Goal: Task Accomplishment & Management: Manage account settings

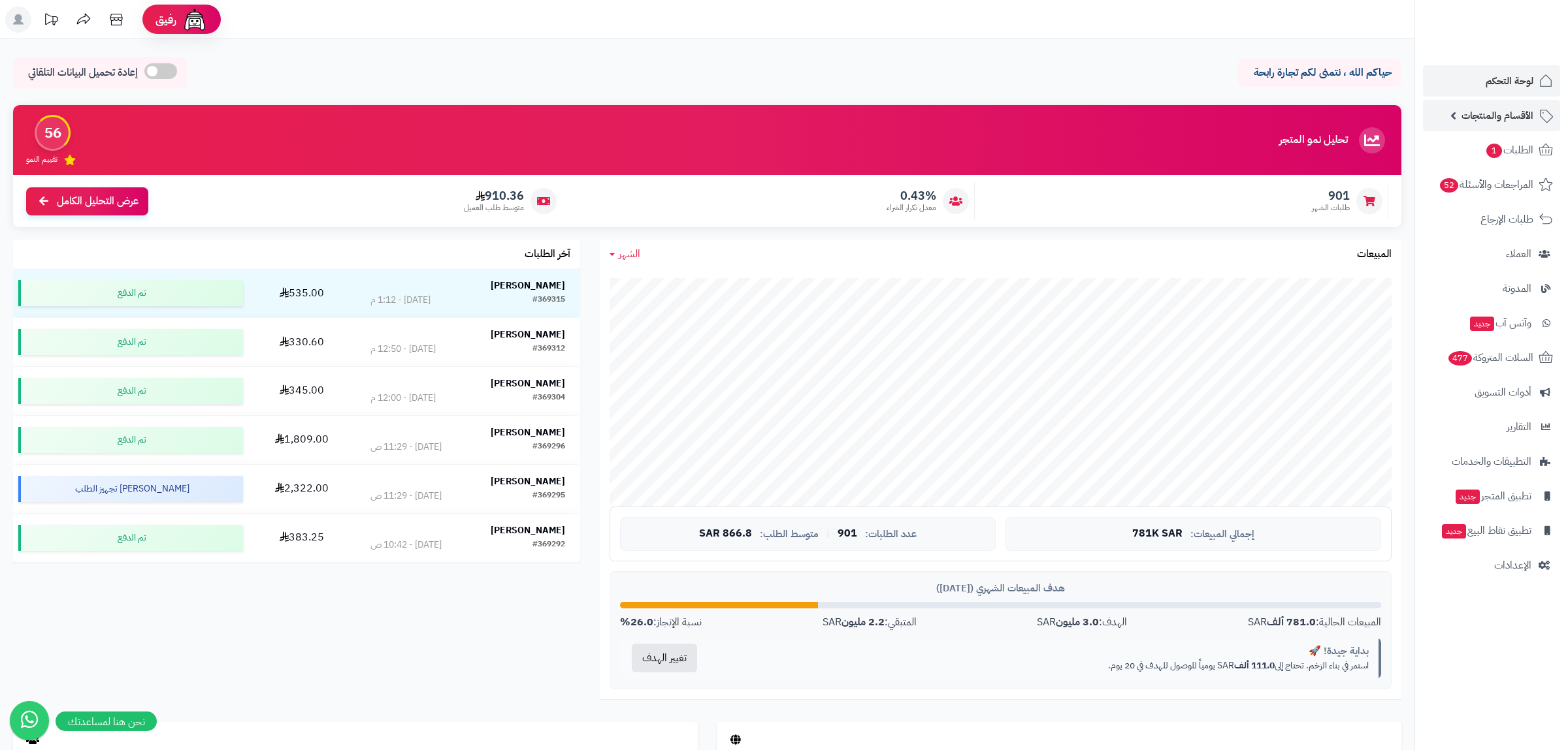
click at [1456, 110] on link "الأقسام والمنتجات" at bounding box center [1491, 115] width 137 height 31
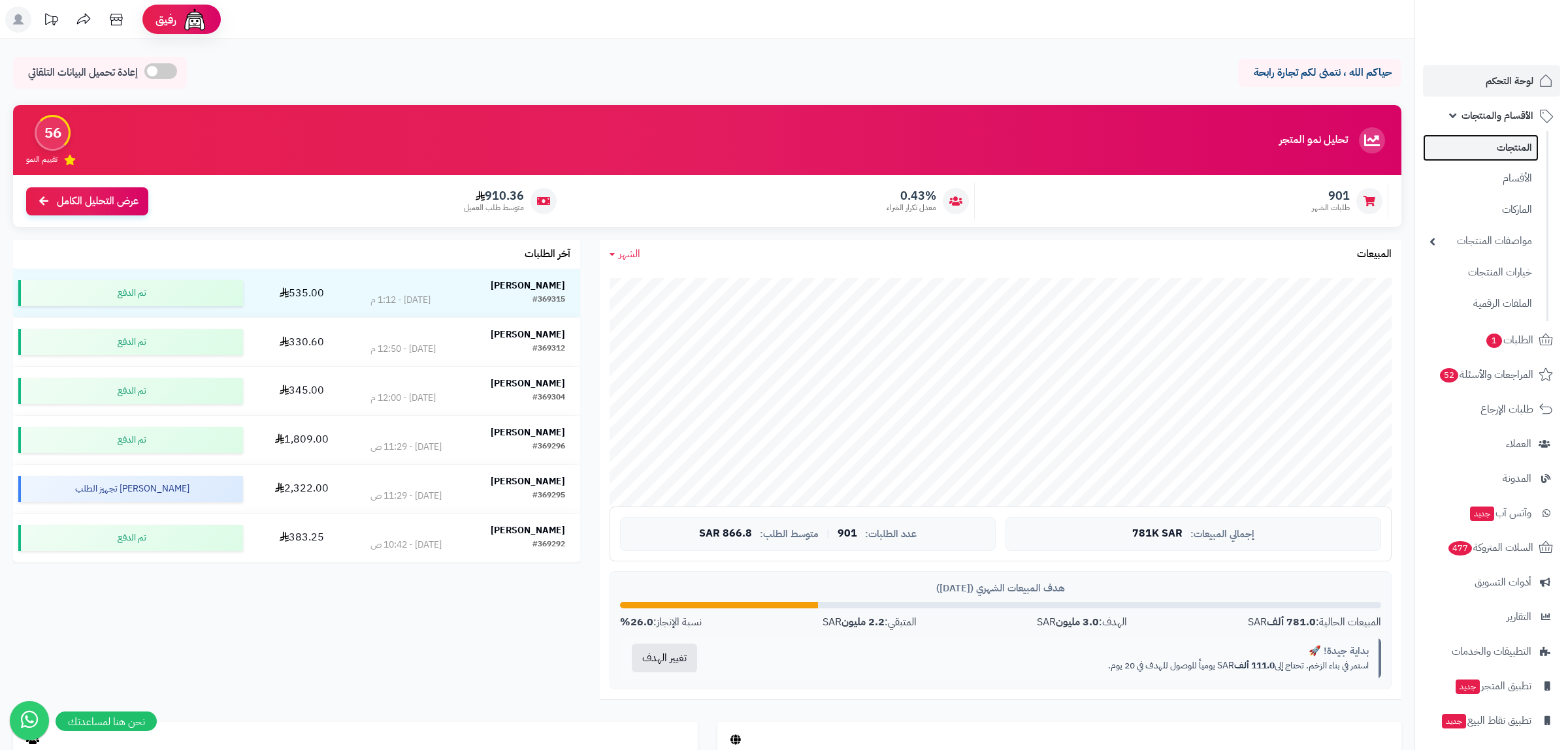
click at [1498, 150] on link "المنتجات" at bounding box center [1480, 148] width 115 height 27
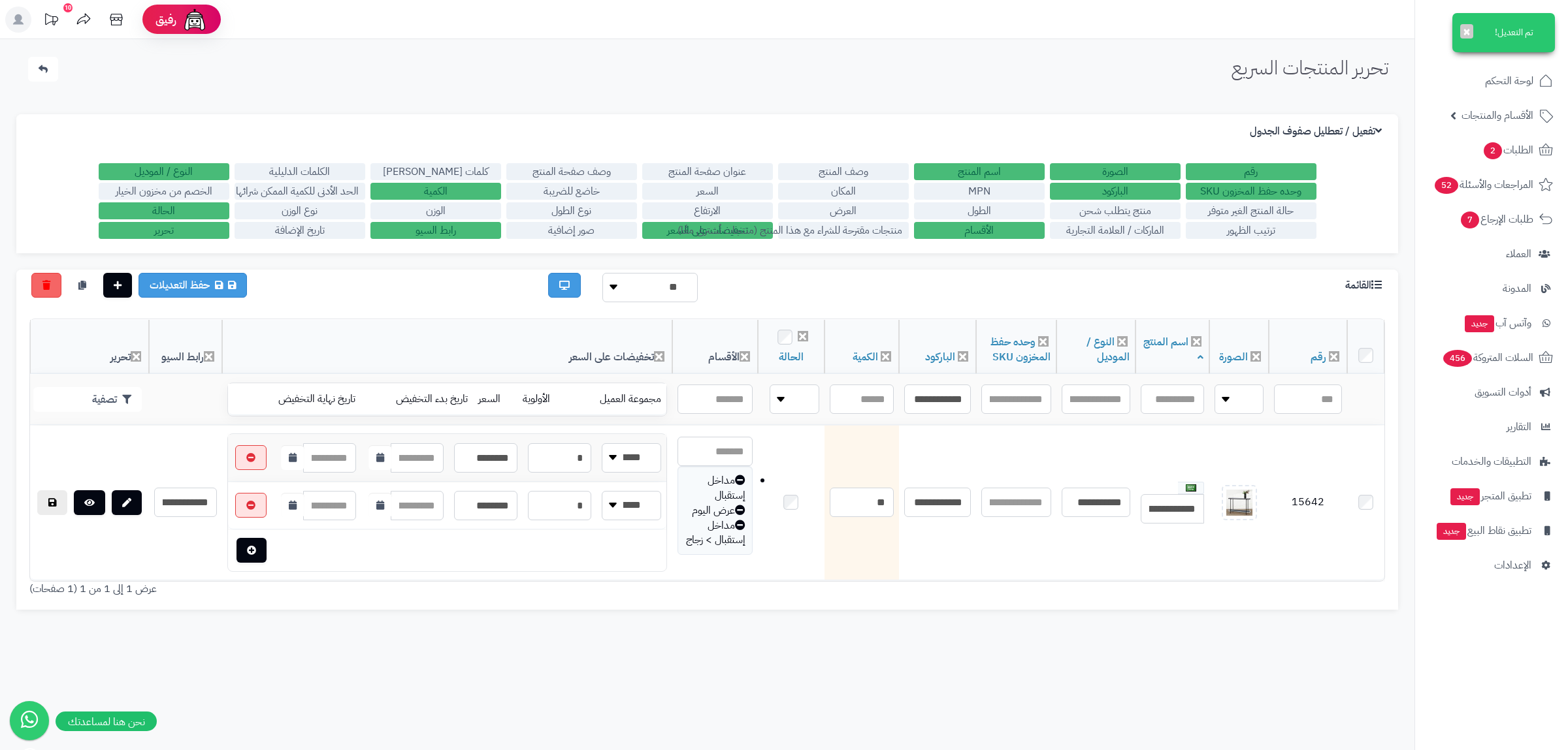
type input "**********"
click at [64, 392] on button "تصفية" at bounding box center [88, 399] width 109 height 24
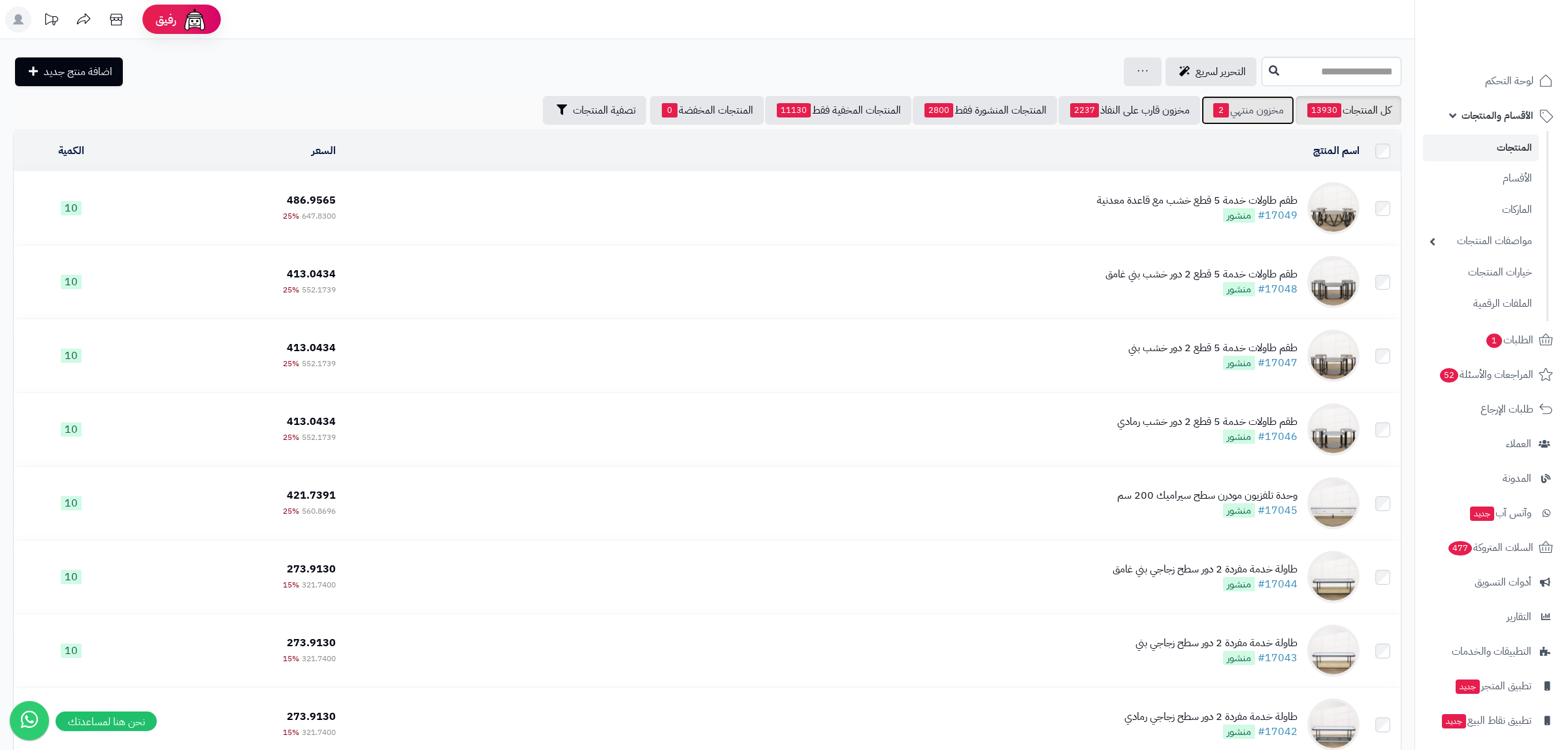
click at [1274, 107] on link "مخزون منتهي 2" at bounding box center [1247, 110] width 93 height 29
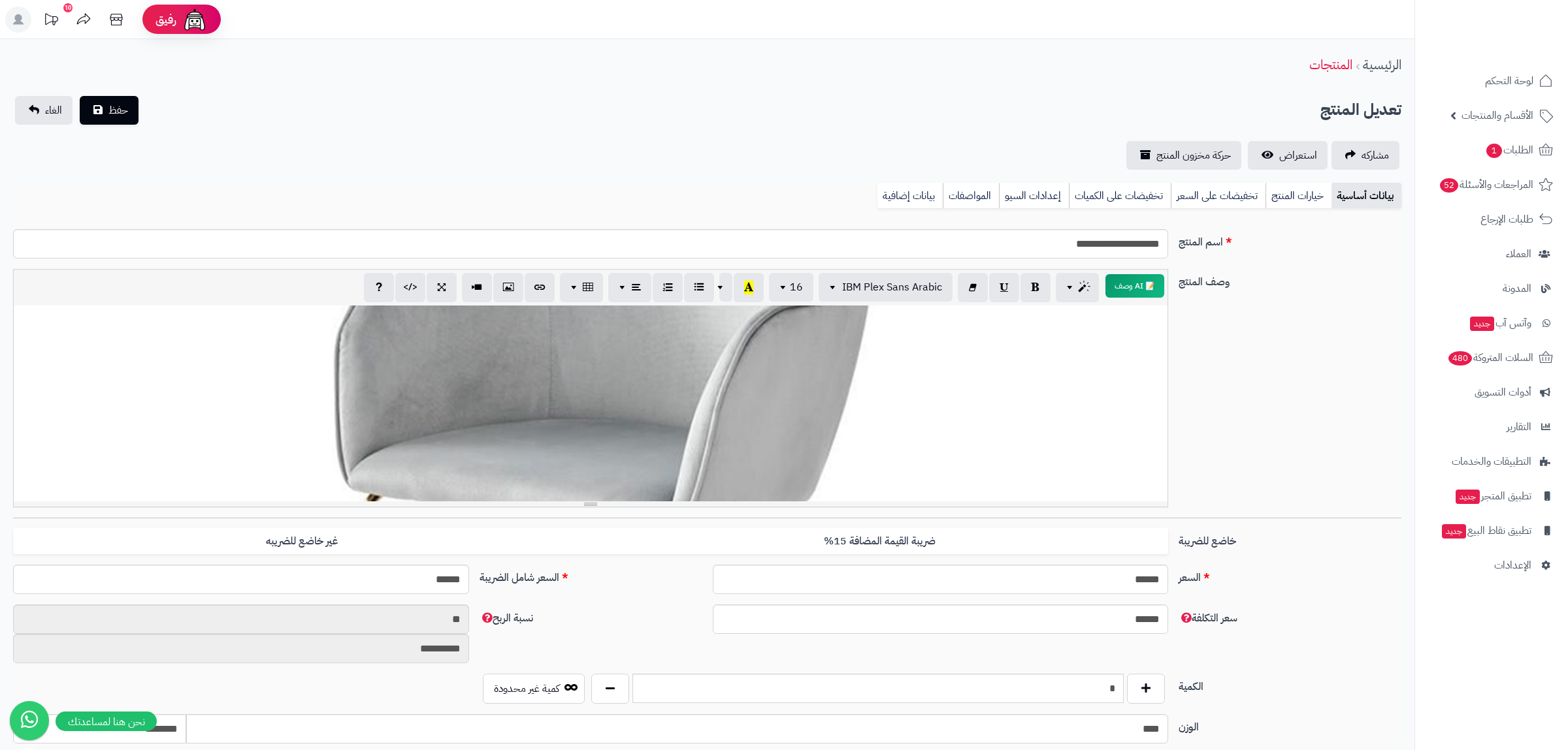
scroll to position [464, 0]
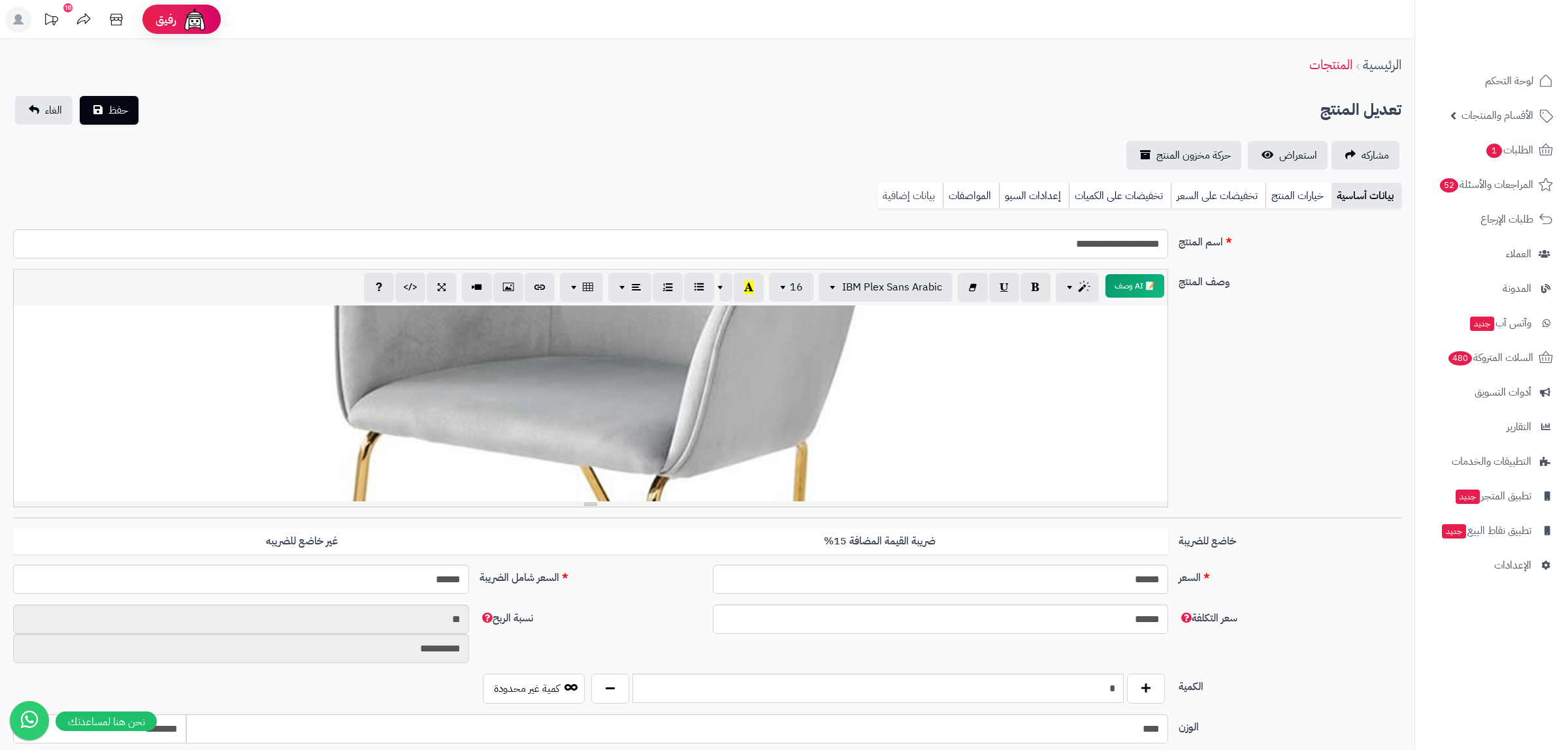
click at [898, 186] on link "بيانات إضافية" at bounding box center [910, 196] width 66 height 26
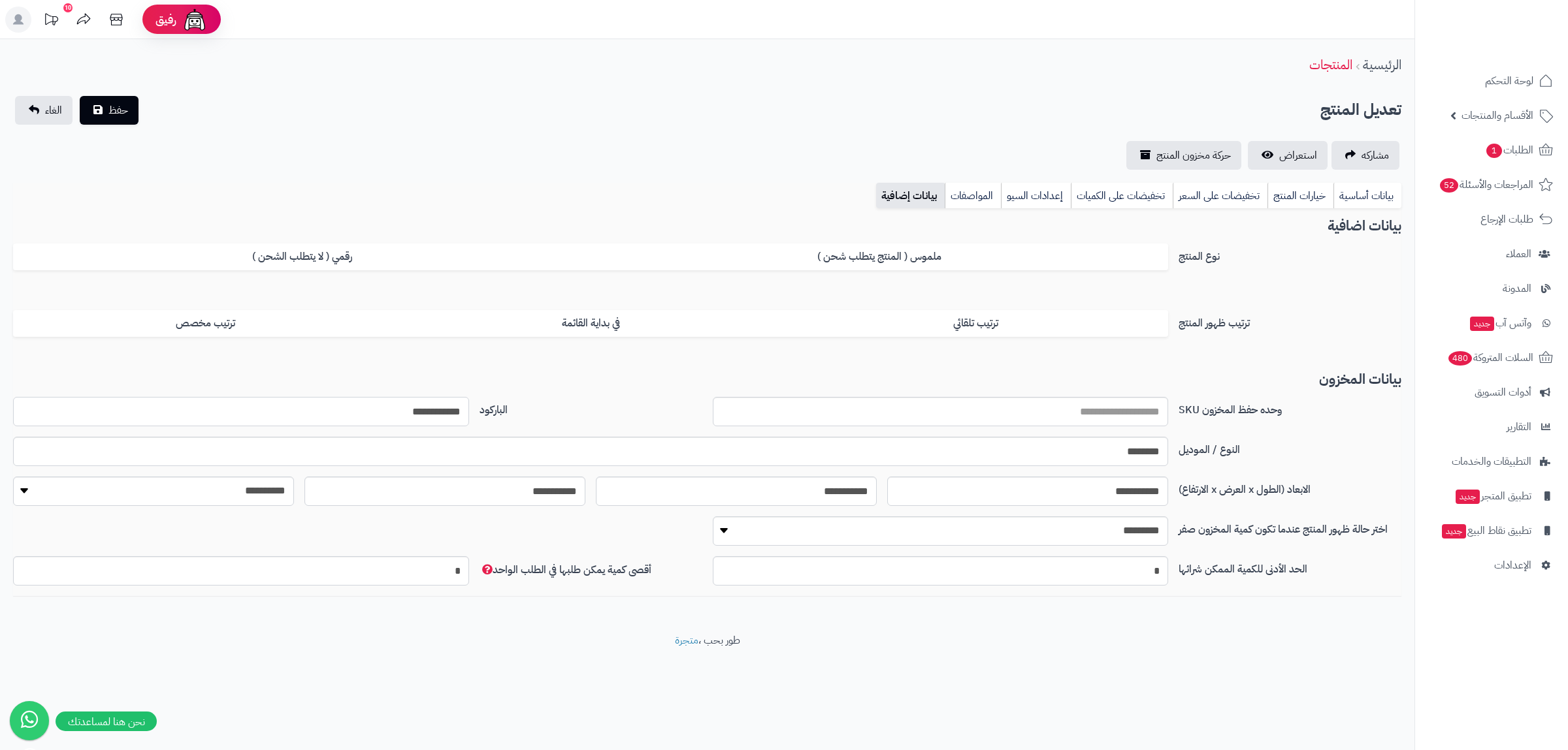
click at [413, 414] on input "**********" at bounding box center [241, 411] width 456 height 29
click at [1375, 189] on link "بيانات أساسية" at bounding box center [1367, 196] width 68 height 26
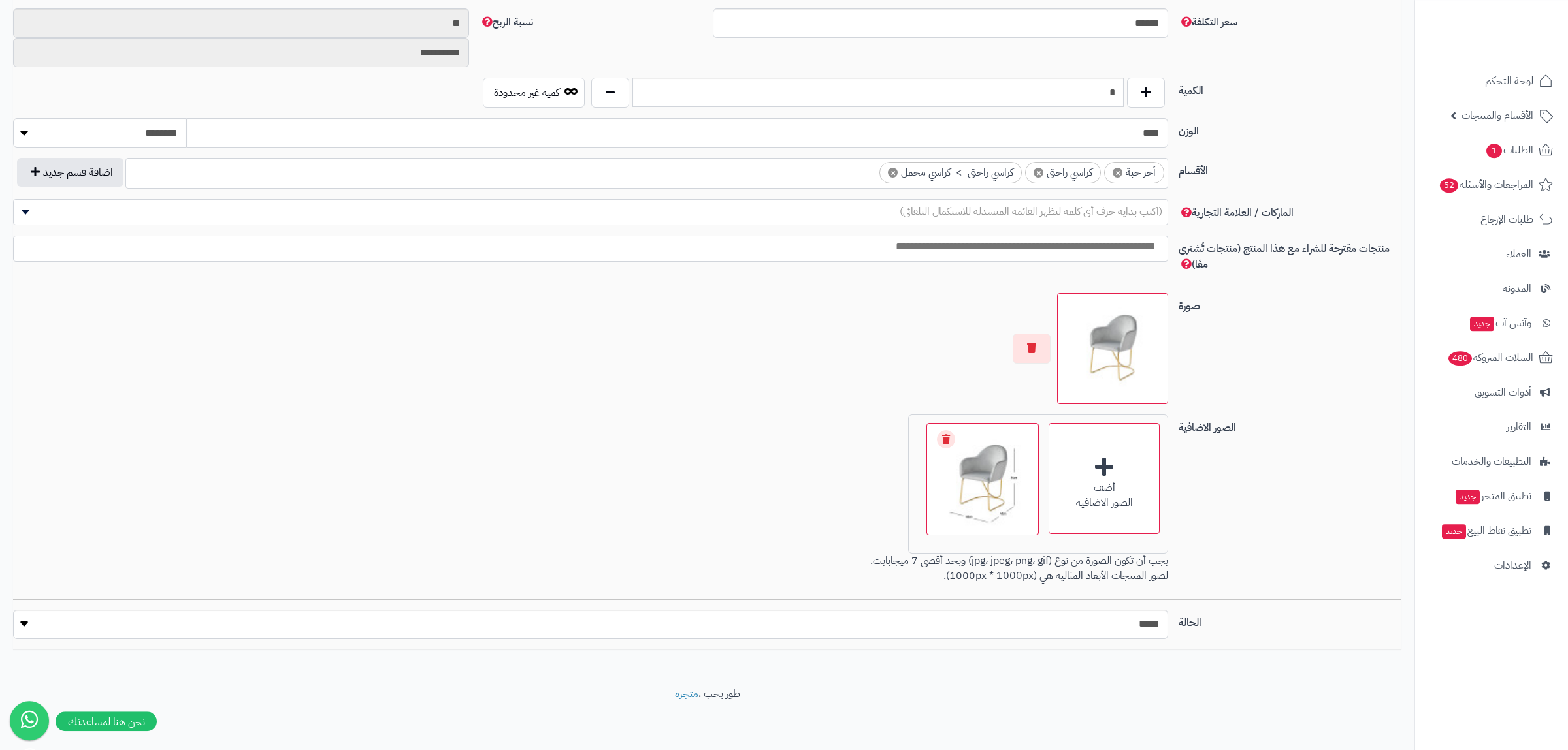
scroll to position [599, 0]
click at [1145, 96] on button "button" at bounding box center [1146, 90] width 37 height 30
type input "*"
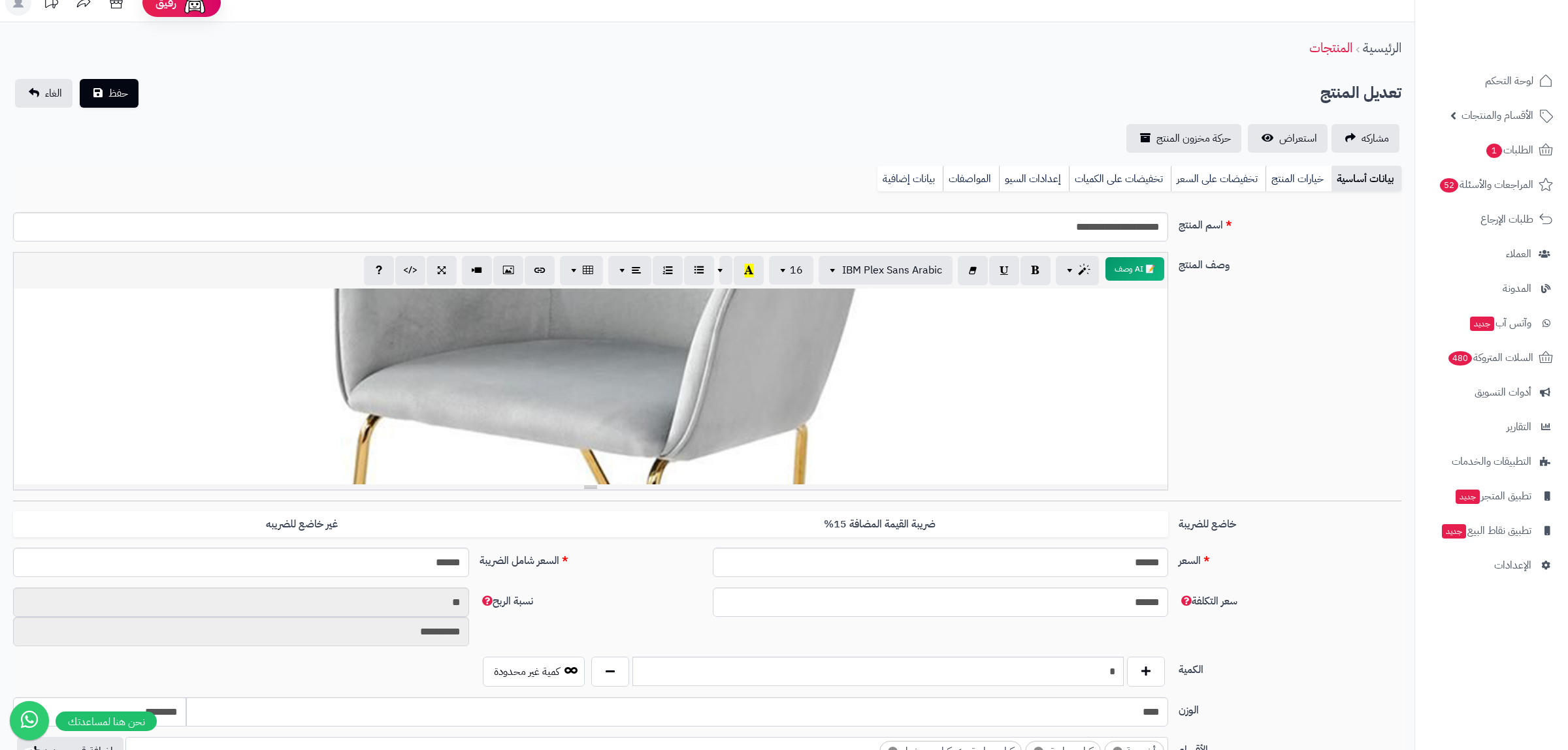
scroll to position [0, 0]
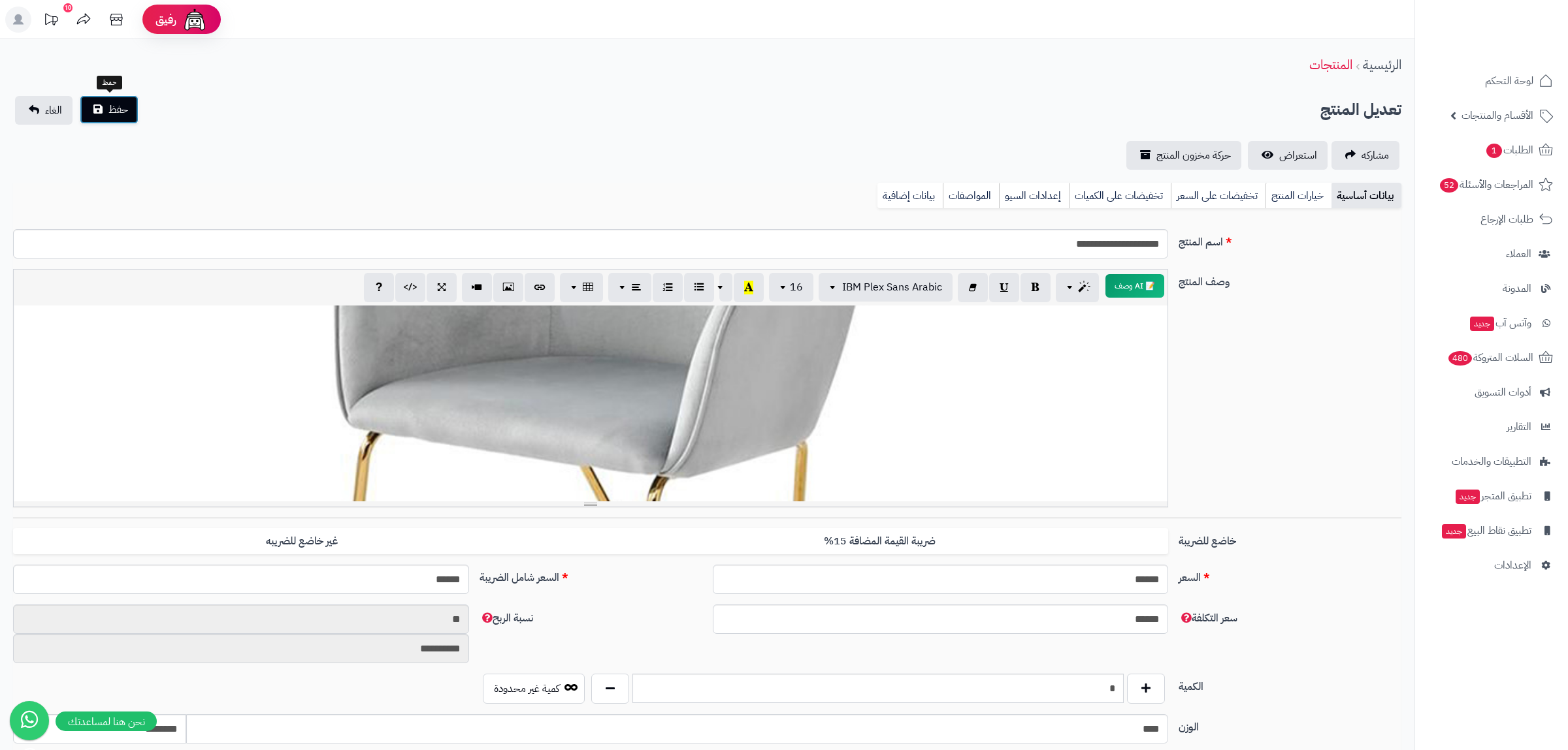
click at [122, 104] on span "حفظ" at bounding box center [118, 110] width 20 height 16
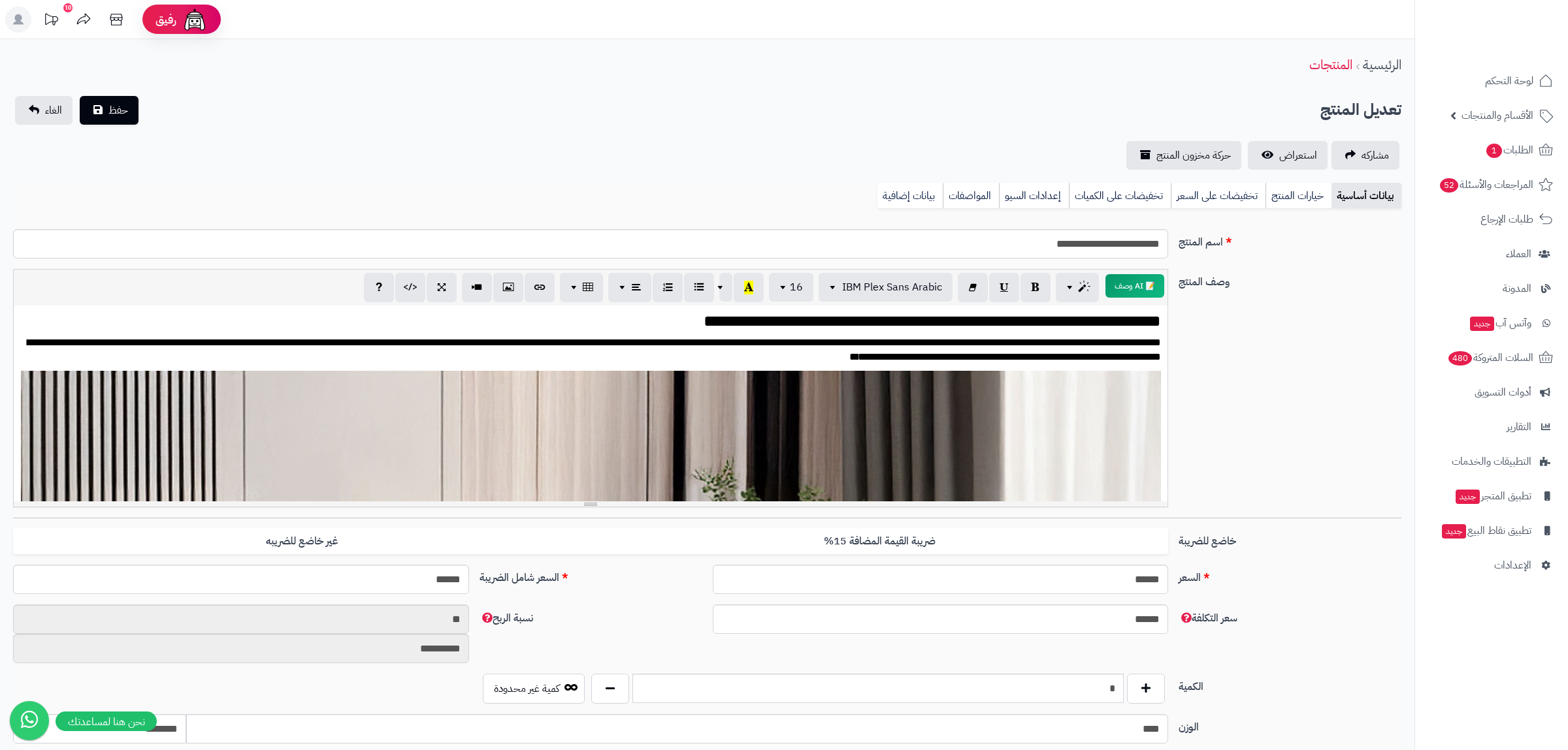
scroll to position [2731, 0]
click at [888, 193] on link "بيانات إضافية" at bounding box center [910, 196] width 66 height 26
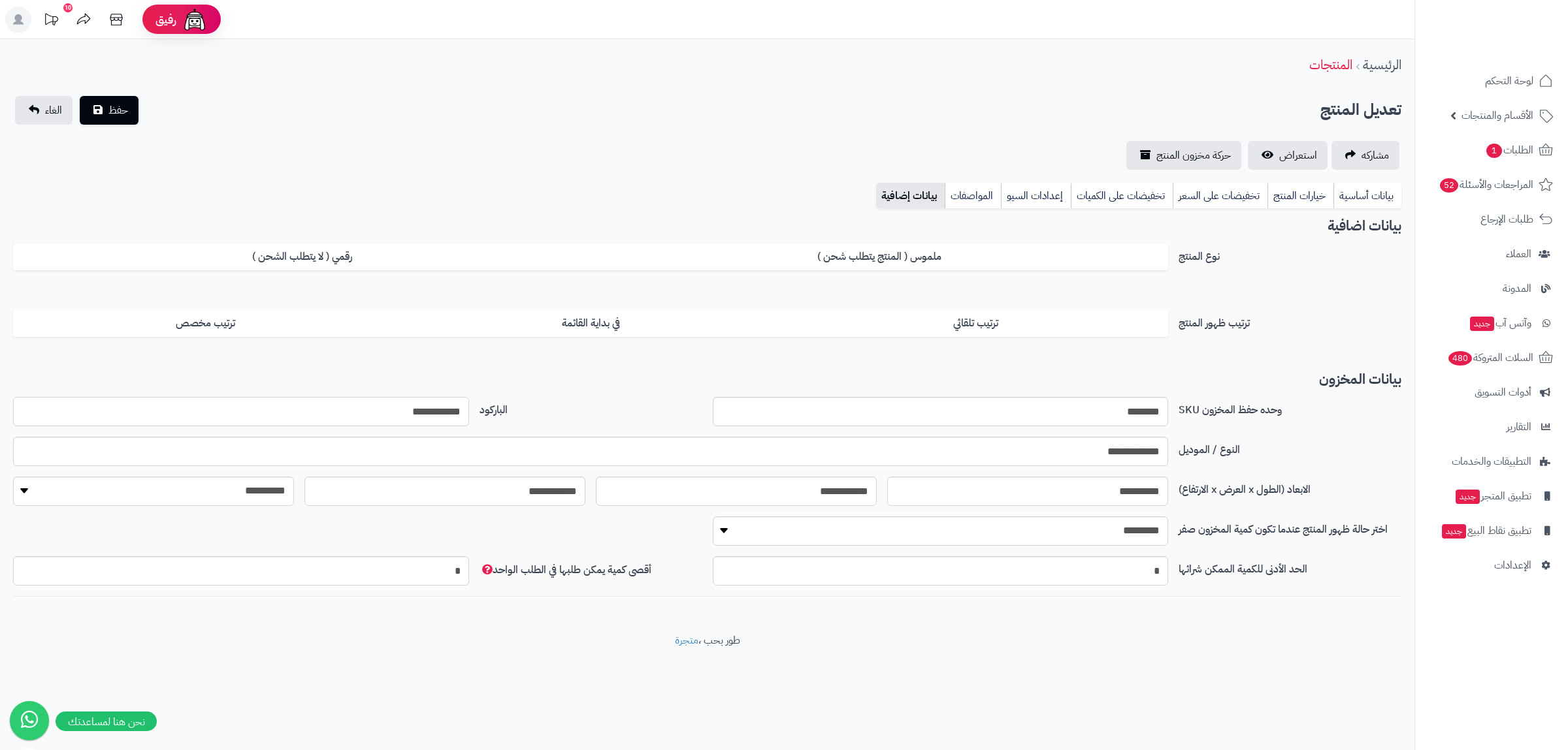
click at [453, 401] on input "**********" at bounding box center [241, 411] width 456 height 29
click at [1375, 199] on link "بيانات أساسية" at bounding box center [1367, 196] width 68 height 26
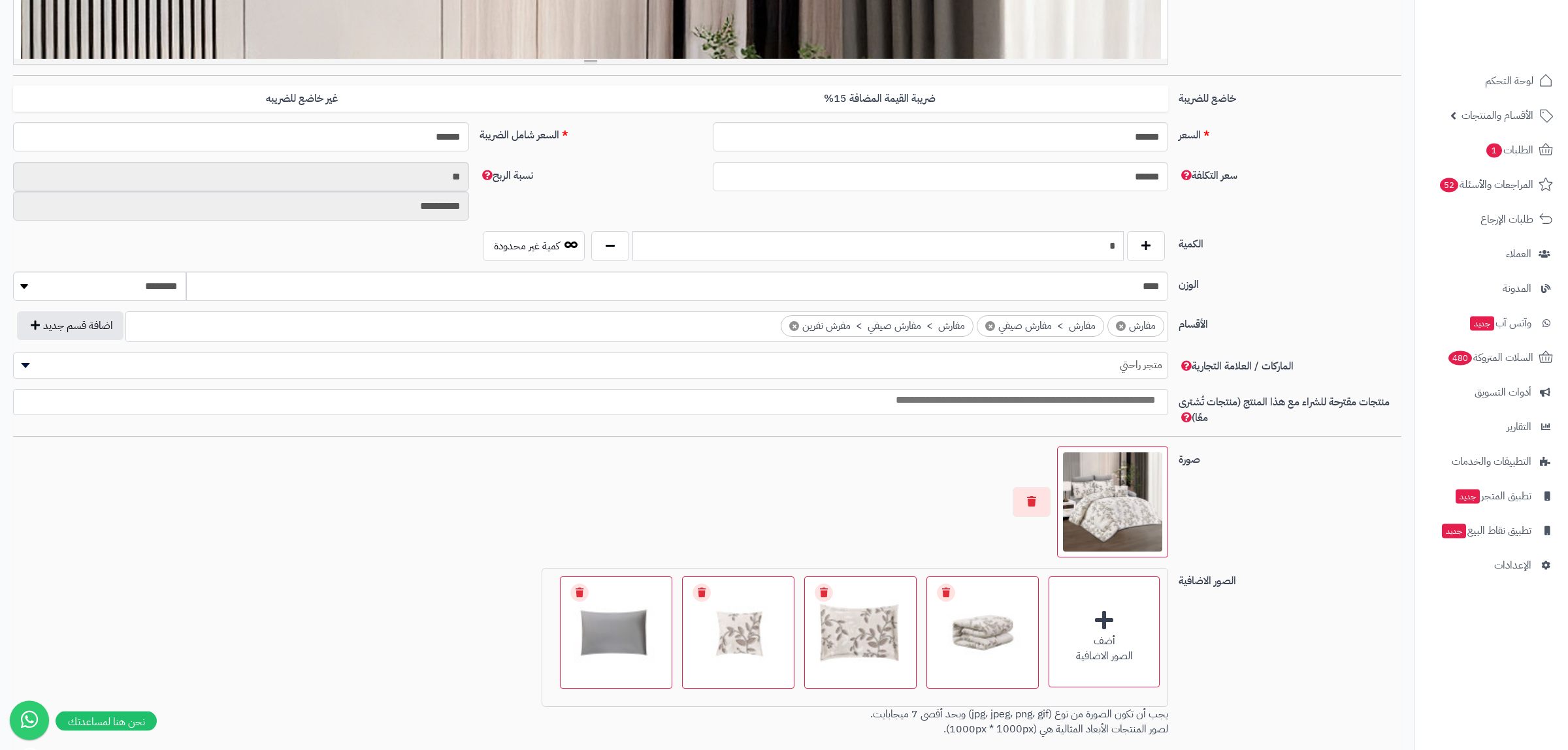
scroll to position [599, 0]
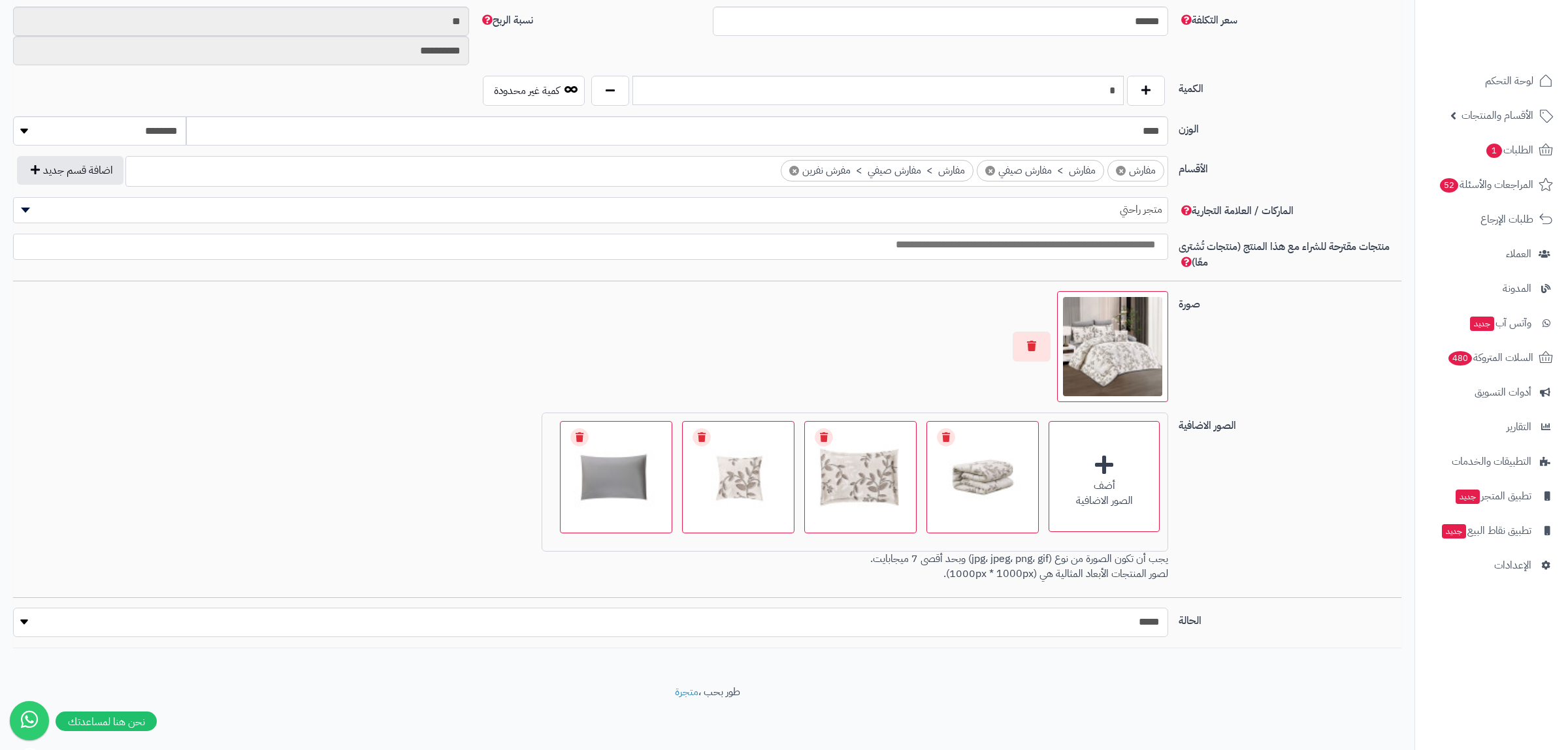
select select "*"
click option "****" at bounding box center [0, 0] width 0 height 0
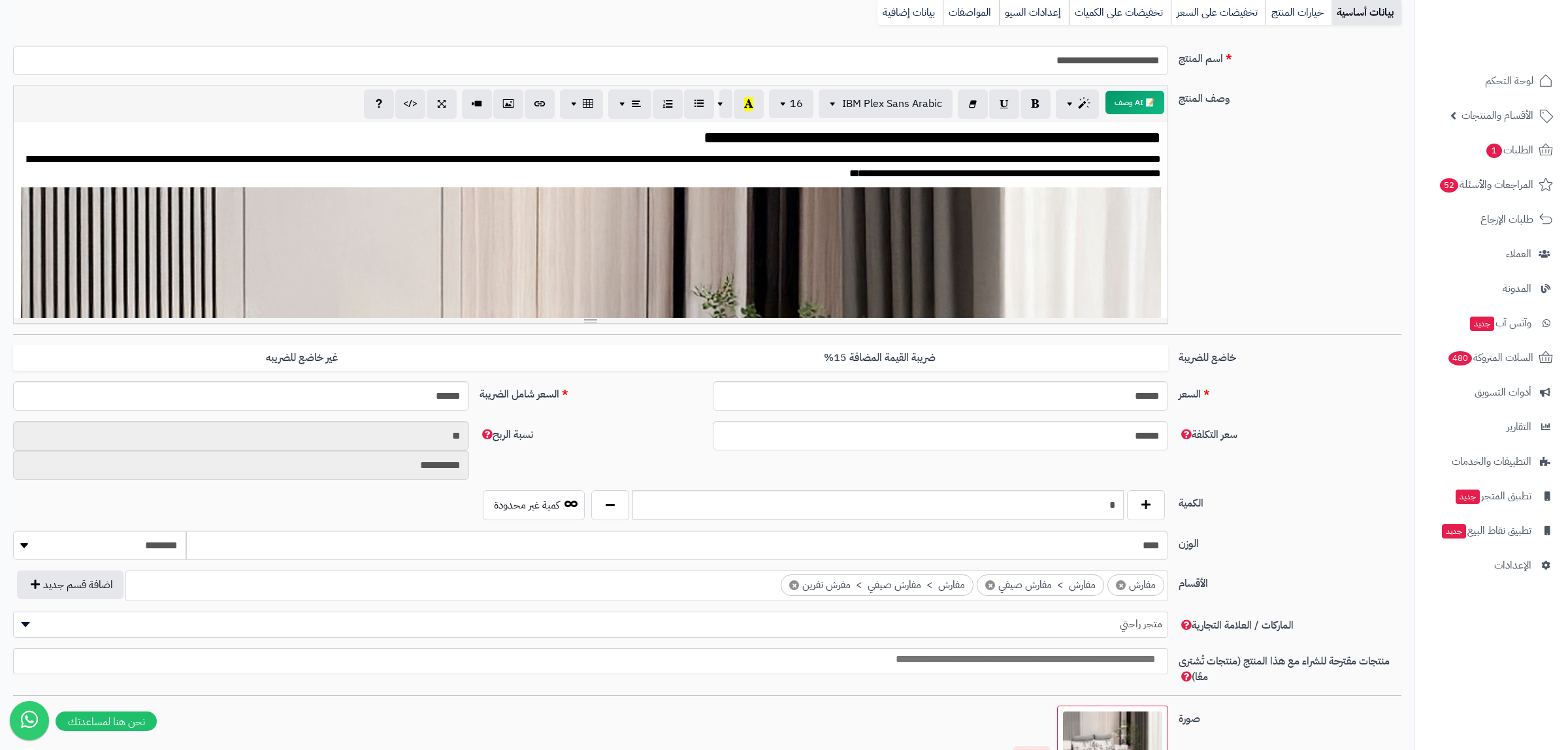
scroll to position [0, 0]
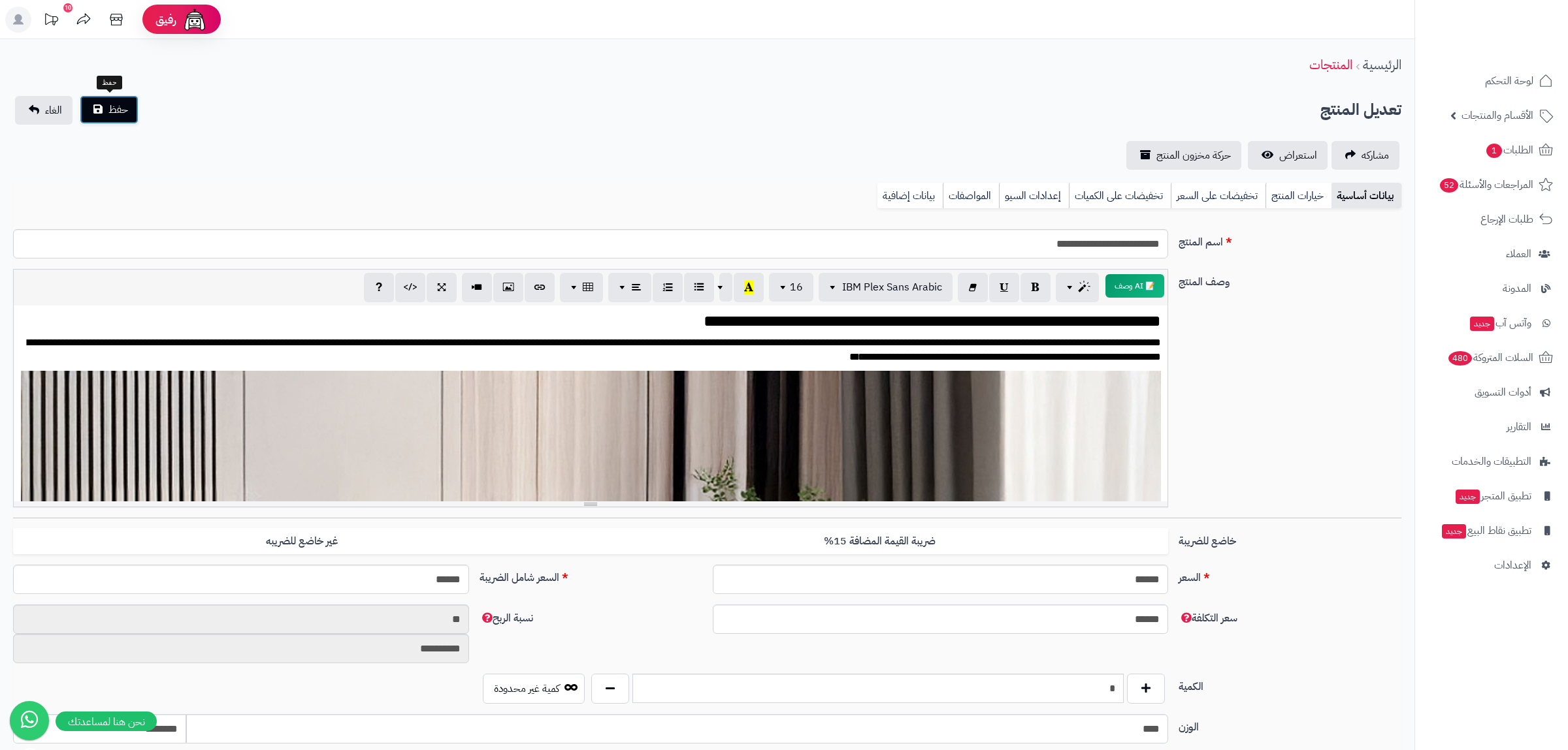
click at [100, 122] on button "حفظ" at bounding box center [109, 110] width 59 height 29
